Goal: Book appointment/travel/reservation

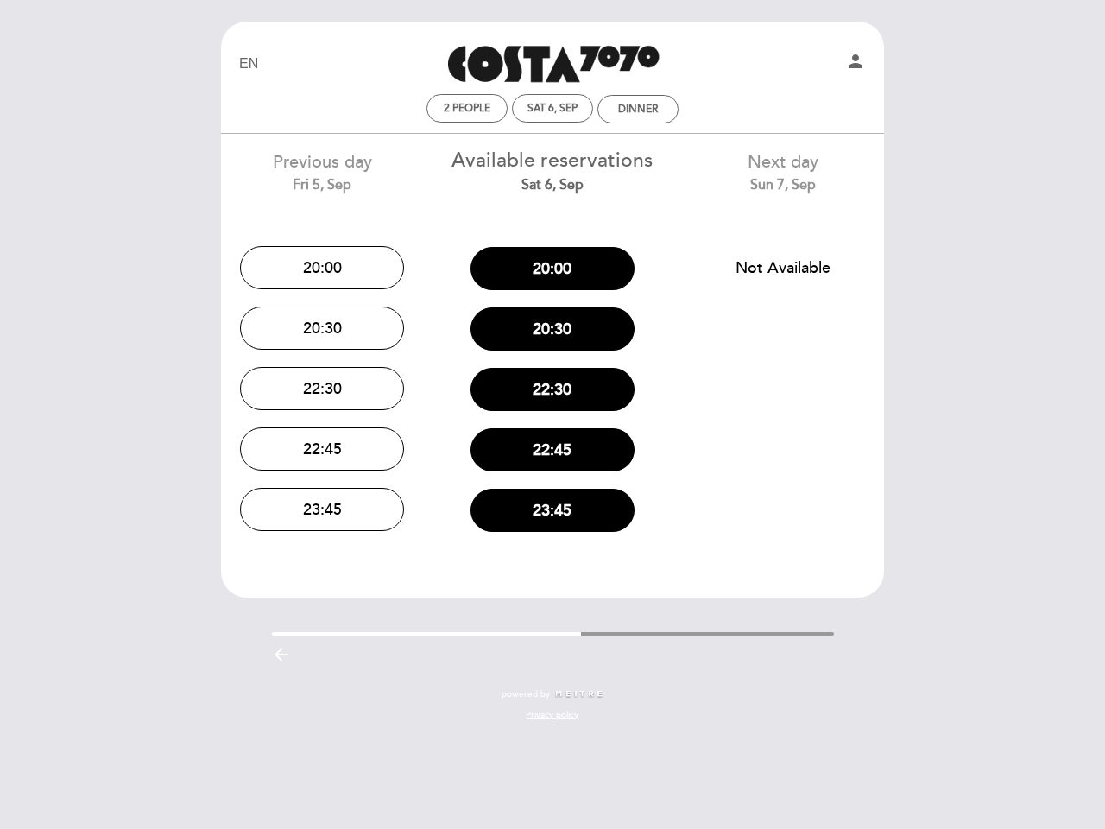
click at [553, 414] on div "22:30" at bounding box center [553, 389] width 205 height 60
click at [856, 64] on icon "person" at bounding box center [855, 61] width 21 height 21
click at [467, 108] on span "2 people" at bounding box center [467, 108] width 47 height 13
click at [553, 108] on div "2 people Sat 6, Sep Dinner" at bounding box center [552, 109] width 653 height 30
click at [638, 109] on div "2 people Sat 6, Sep Dinner" at bounding box center [552, 109] width 653 height 30
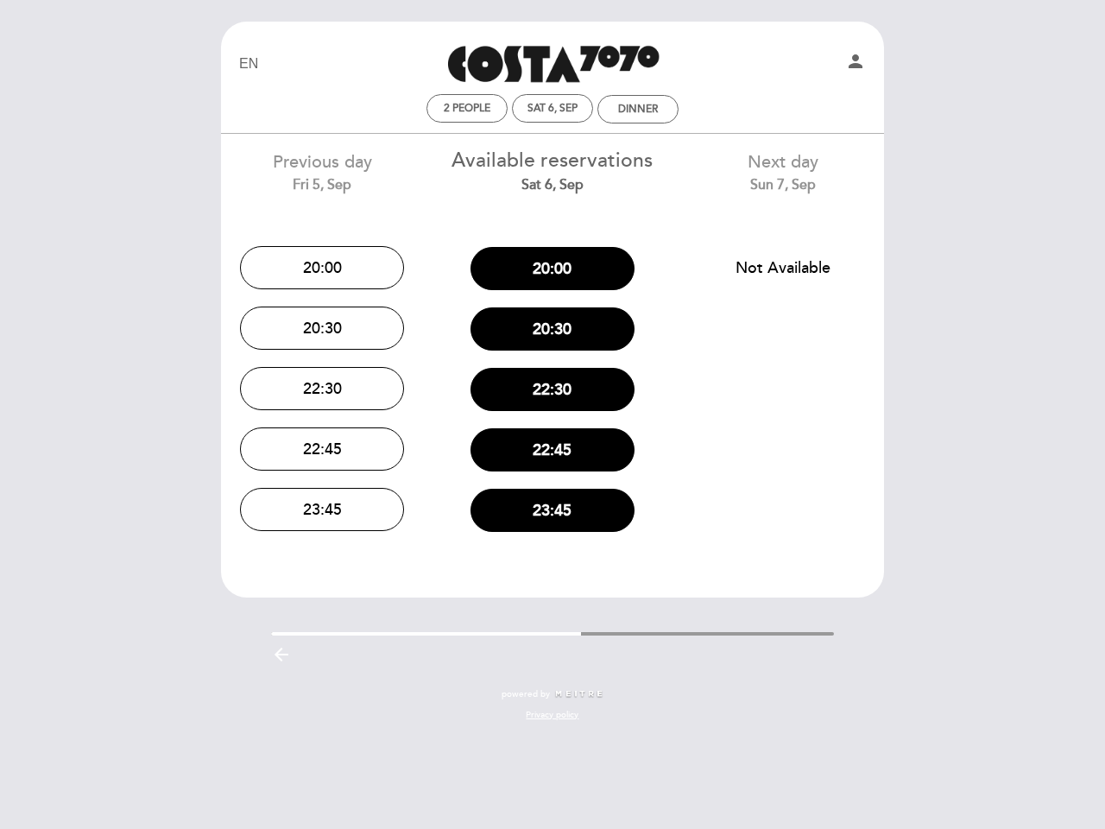
click at [322, 268] on button "20:00" at bounding box center [322, 267] width 164 height 43
click at [322, 328] on button "20:30" at bounding box center [322, 328] width 164 height 43
click at [322, 389] on button "22:30" at bounding box center [322, 388] width 164 height 43
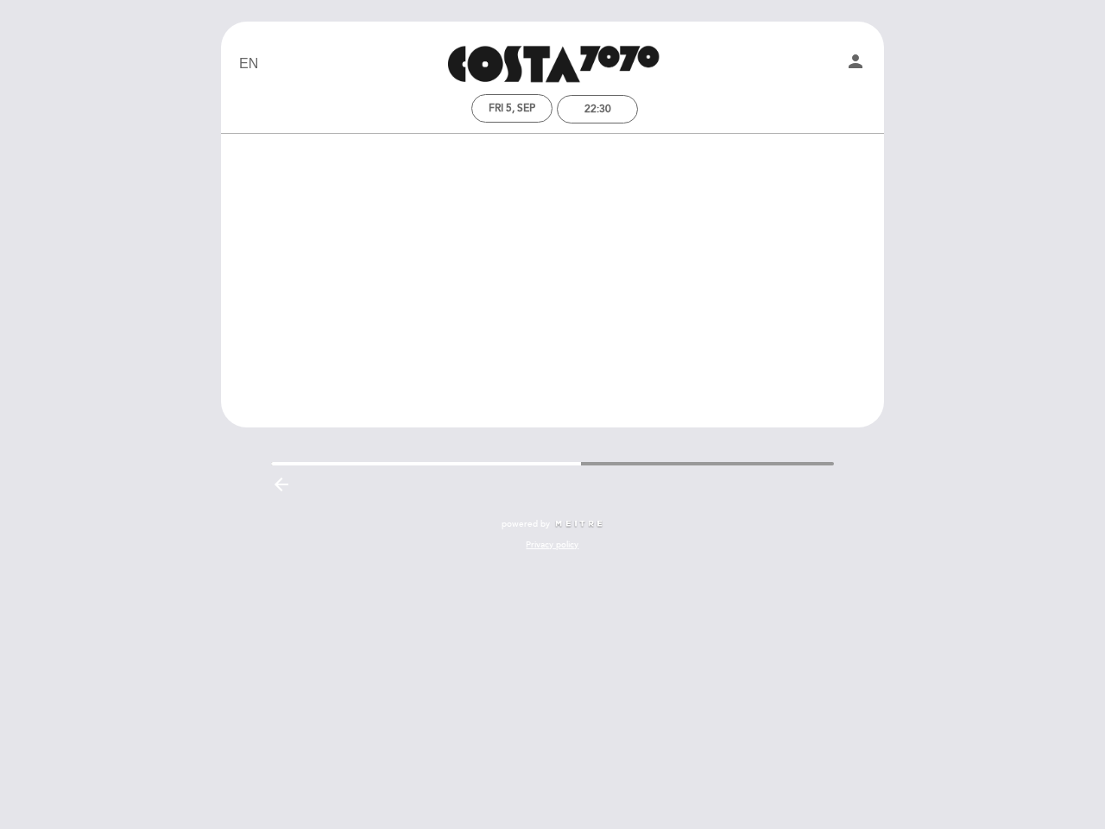
click at [322, 449] on div "EN ES PT Costa 7070 person Fri 5, Sep 22:30 Welcome Welcome, Change user Book a…" at bounding box center [552, 295] width 689 height 547
click at [322, 509] on div "EN ES PT Costa 7070 person Fri 5, Sep 22:30 Welcome Welcome, Change user Book a…" at bounding box center [552, 295] width 689 height 547
